Goal: Information Seeking & Learning: Find specific page/section

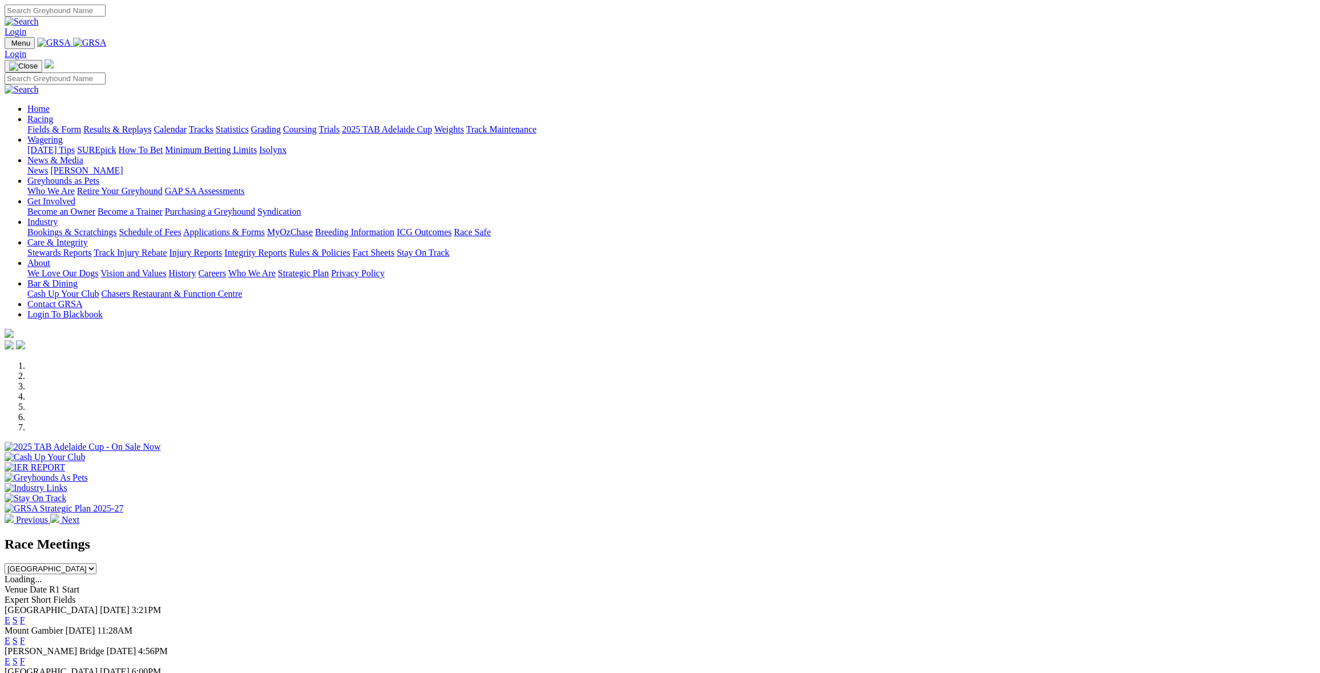
click at [25, 615] on link "F" at bounding box center [22, 620] width 5 height 10
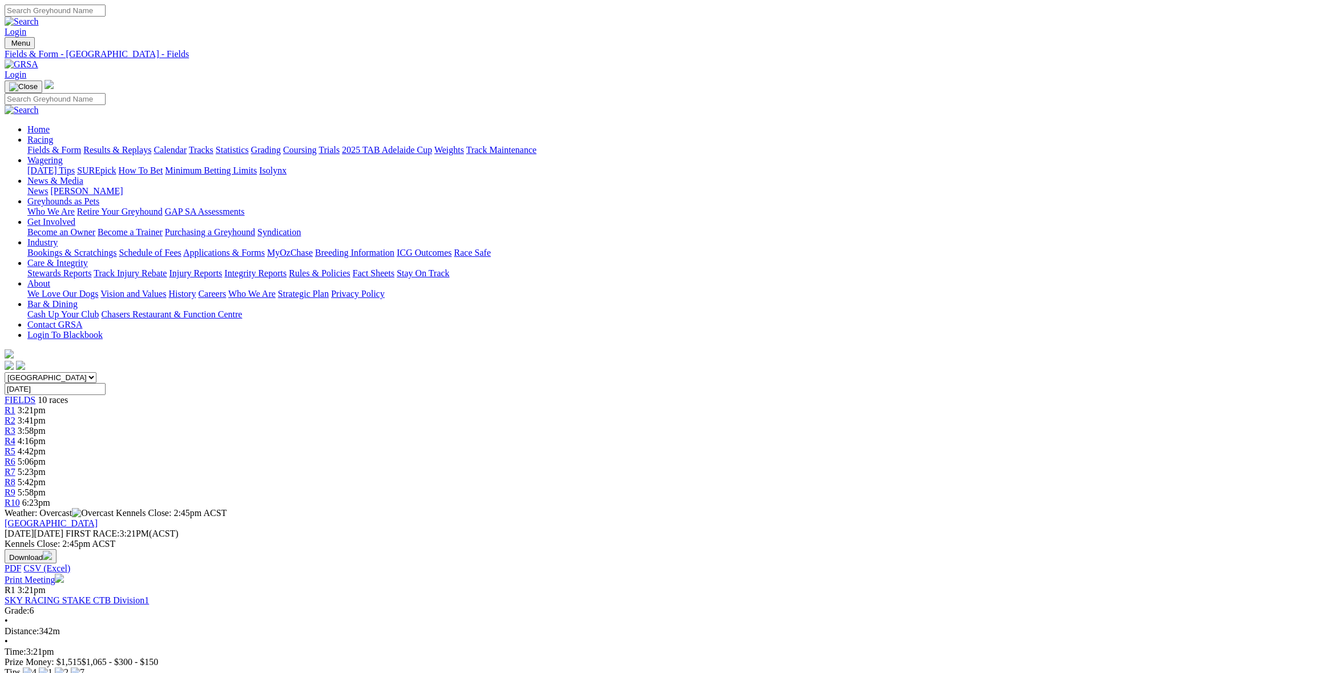
click at [88, 258] on link "Care & Integrity" at bounding box center [57, 263] width 60 height 10
click at [91, 268] on link "Stewards Reports" at bounding box center [59, 273] width 64 height 10
